Goal: Information Seeking & Learning: Learn about a topic

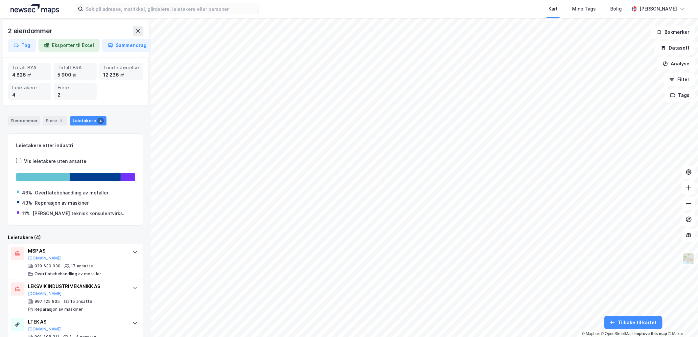
scroll to position [57, 0]
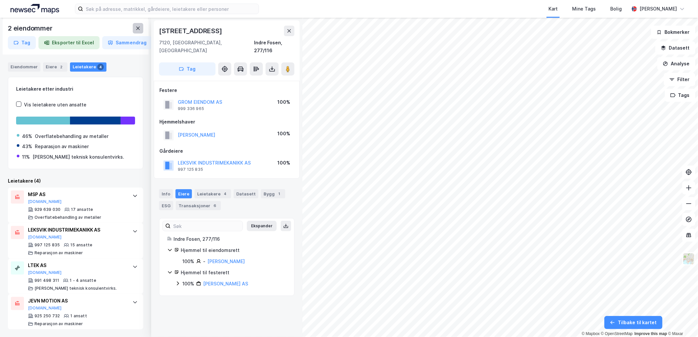
click at [139, 28] on icon at bounding box center [137, 28] width 5 height 5
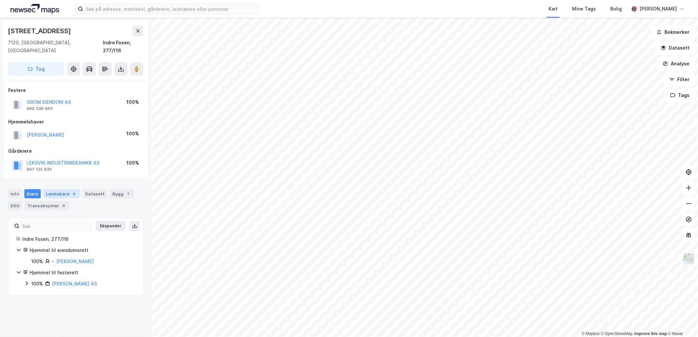
click at [63, 189] on div "Leietakere 4" at bounding box center [61, 193] width 36 height 9
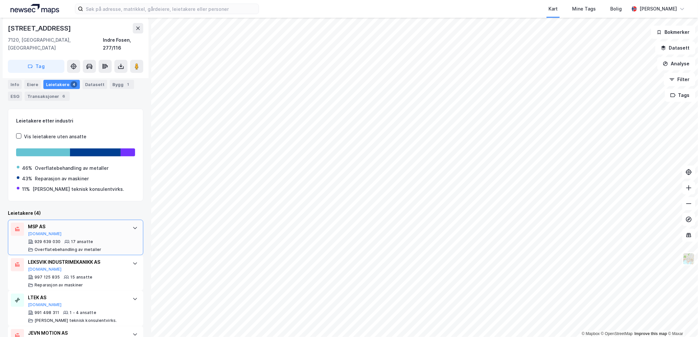
scroll to position [134, 0]
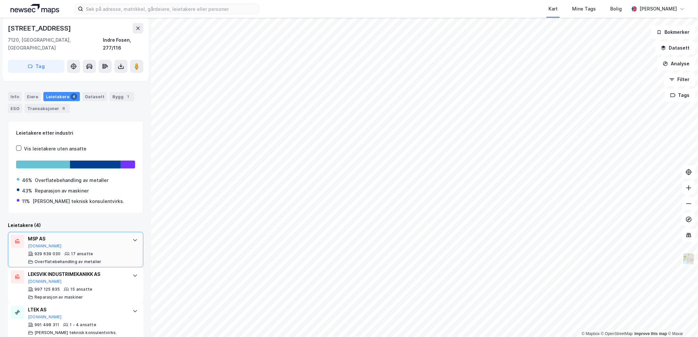
scroll to position [134, 0]
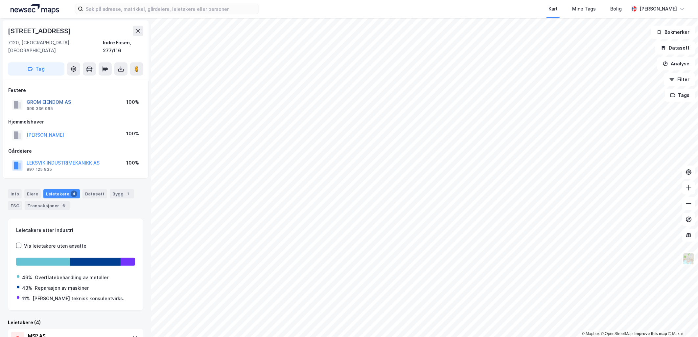
click at [0, 0] on button "GROM EIENDOM AS" at bounding box center [0, 0] width 0 height 0
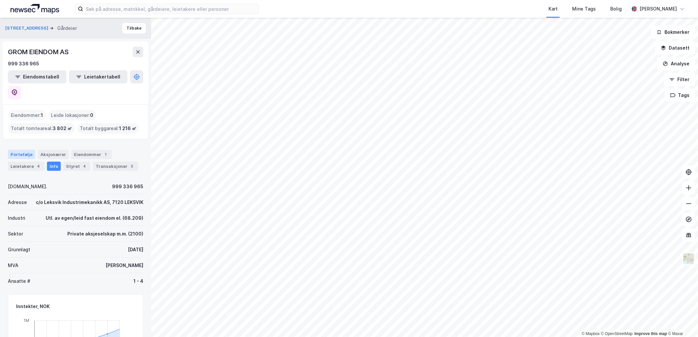
click at [27, 150] on div "Portefølje" at bounding box center [21, 154] width 27 height 9
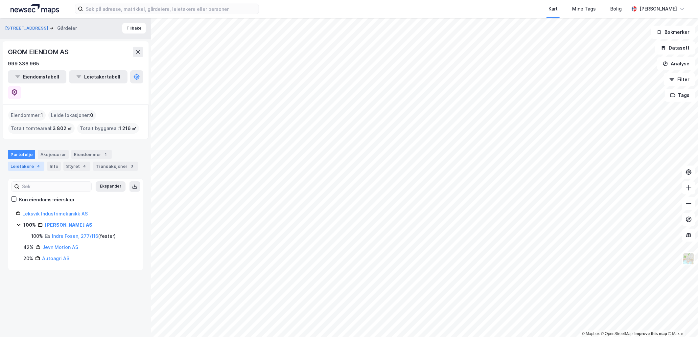
click at [35, 163] on div "4" at bounding box center [38, 166] width 7 height 7
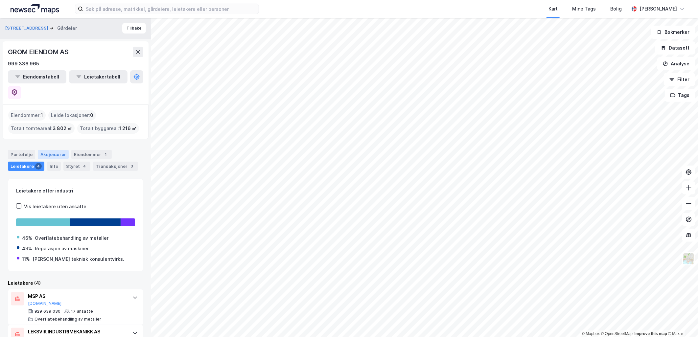
click at [48, 150] on div "Aksjonærer" at bounding box center [53, 154] width 31 height 9
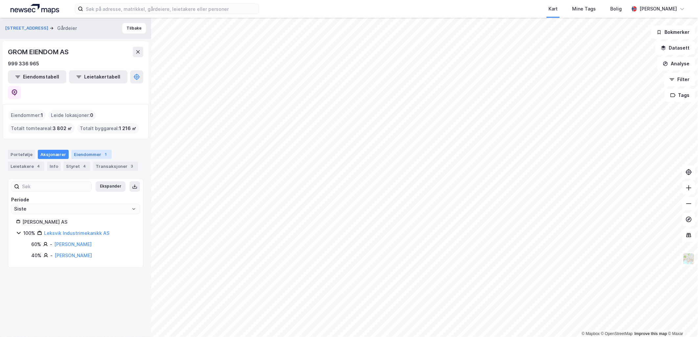
click at [81, 150] on div "Eiendommer 1" at bounding box center [91, 154] width 40 height 9
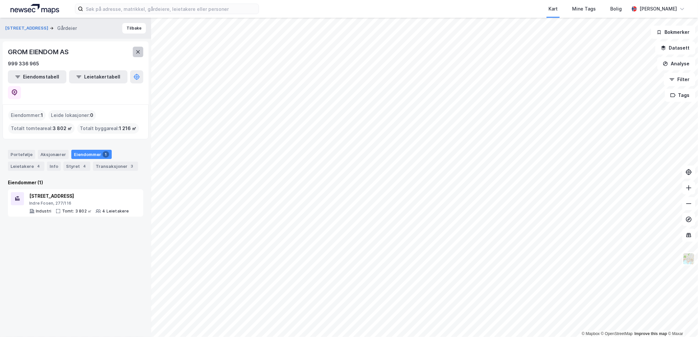
click at [139, 53] on icon at bounding box center [138, 51] width 4 height 3
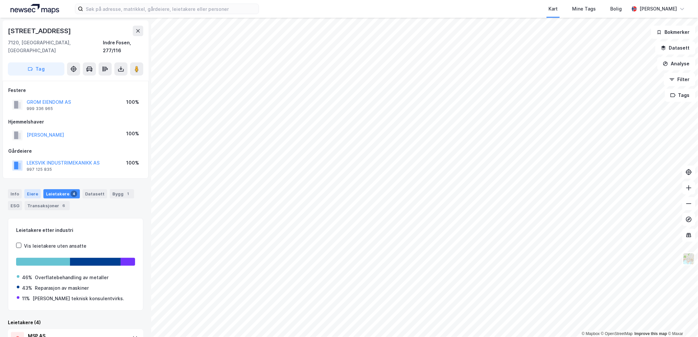
click at [31, 189] on div "Eiere" at bounding box center [32, 193] width 16 height 9
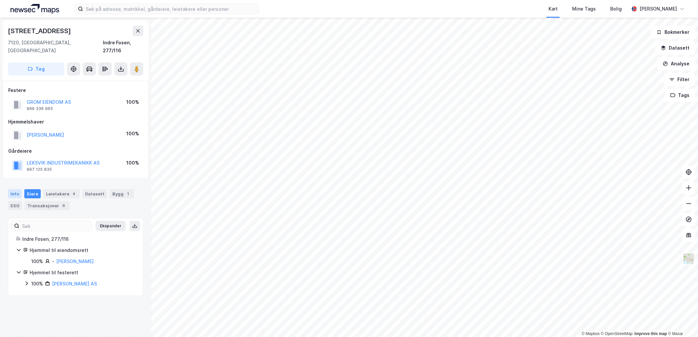
click at [20, 189] on div "Info" at bounding box center [15, 193] width 14 height 9
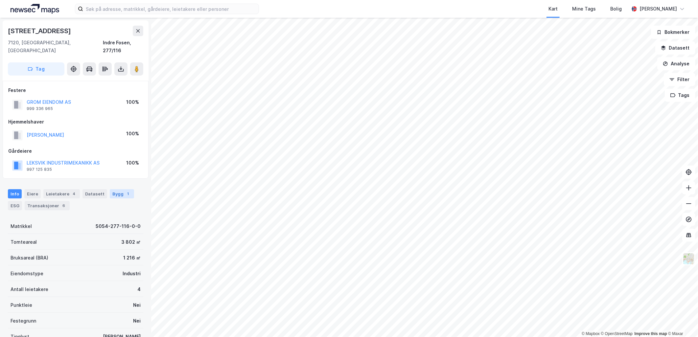
click at [110, 189] on div "Bygg 1" at bounding box center [122, 193] width 24 height 9
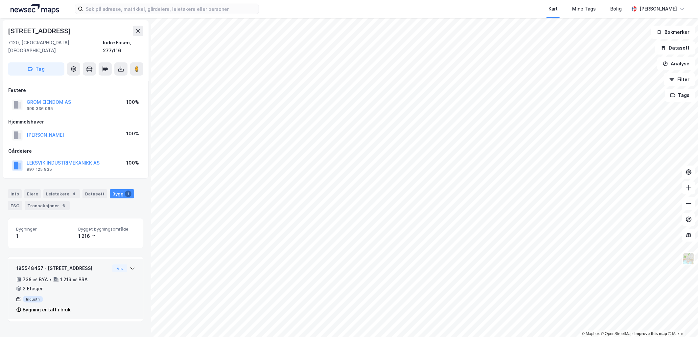
click at [130, 266] on icon at bounding box center [132, 268] width 5 height 5
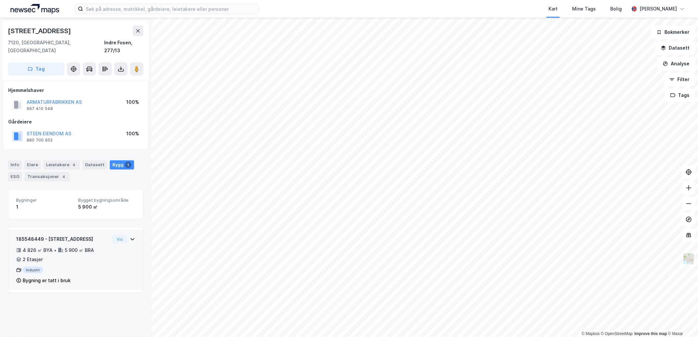
click at [130, 237] on icon at bounding box center [132, 239] width 5 height 5
